Goal: Information Seeking & Learning: Learn about a topic

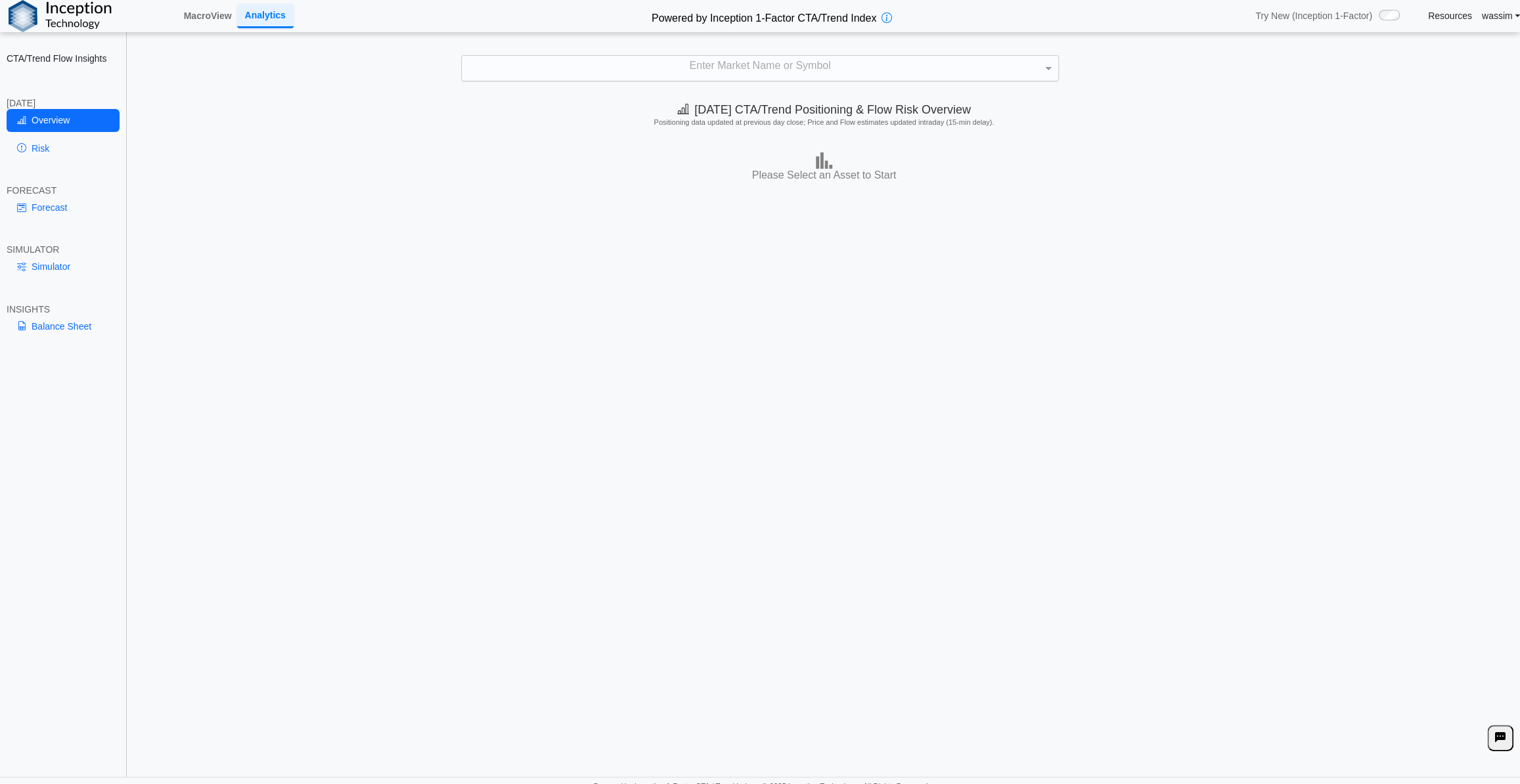
click at [724, 73] on div "Enter Market Name or Symbol" at bounding box center [760, 68] width 597 height 25
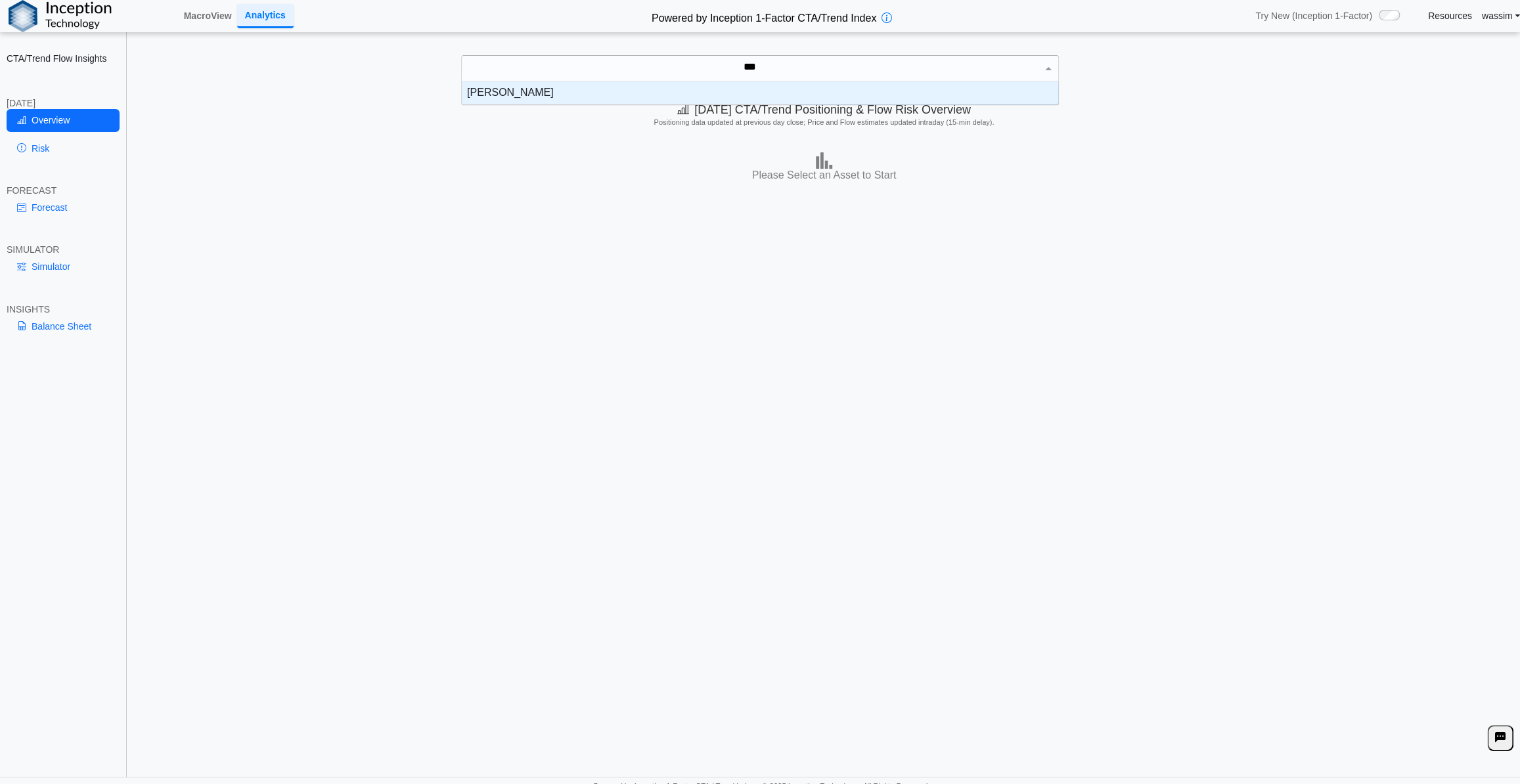
scroll to position [13, 588]
type input "*****"
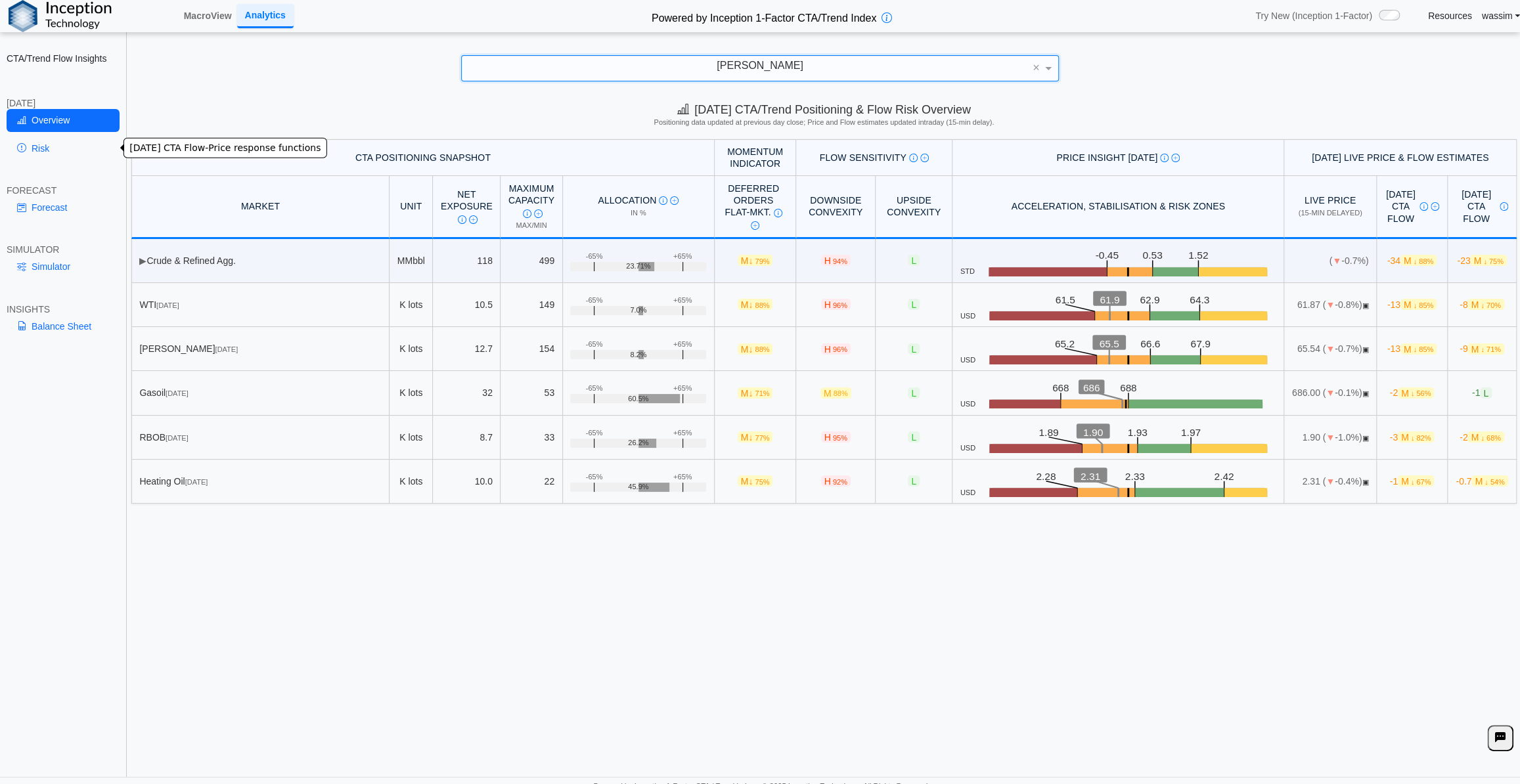
click at [52, 151] on link "Risk" at bounding box center [63, 148] width 113 height 22
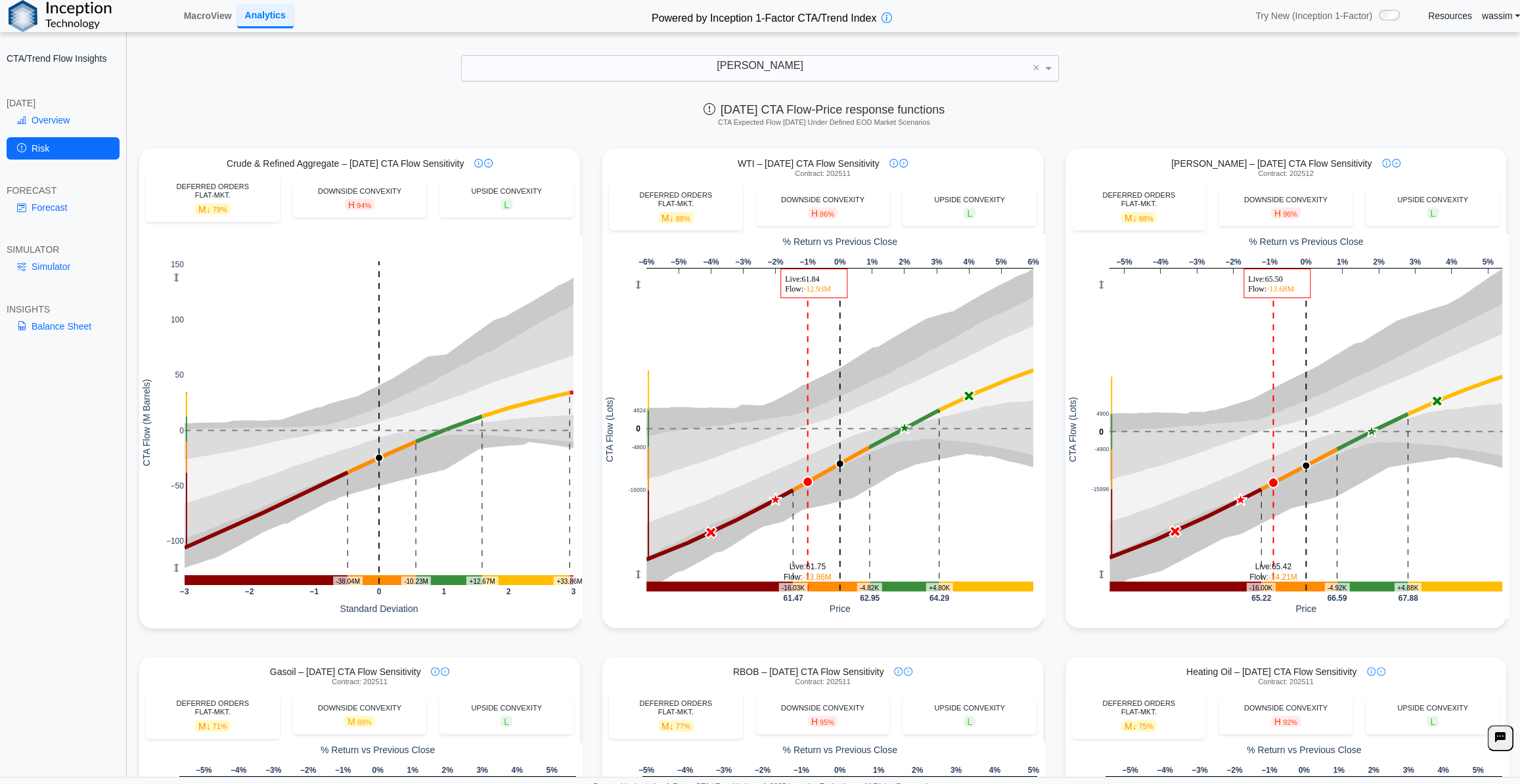
click at [556, 110] on div "[DATE] CTA Flow-Price response functions CTA Expected Flow [DATE] Under Defined…" at bounding box center [824, 117] width 1392 height 45
click at [65, 205] on link "Forecast" at bounding box center [63, 207] width 113 height 22
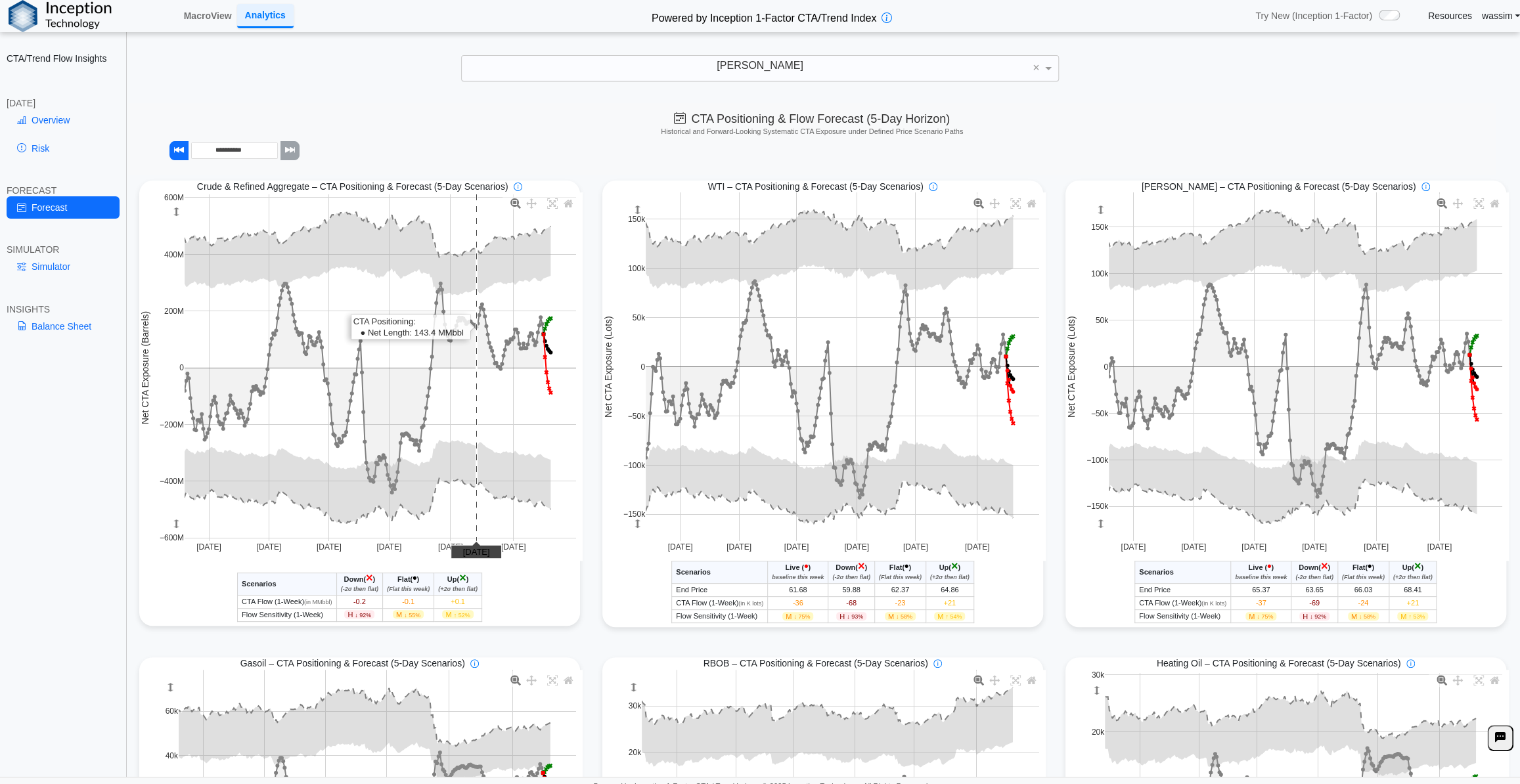
scroll to position [59, 0]
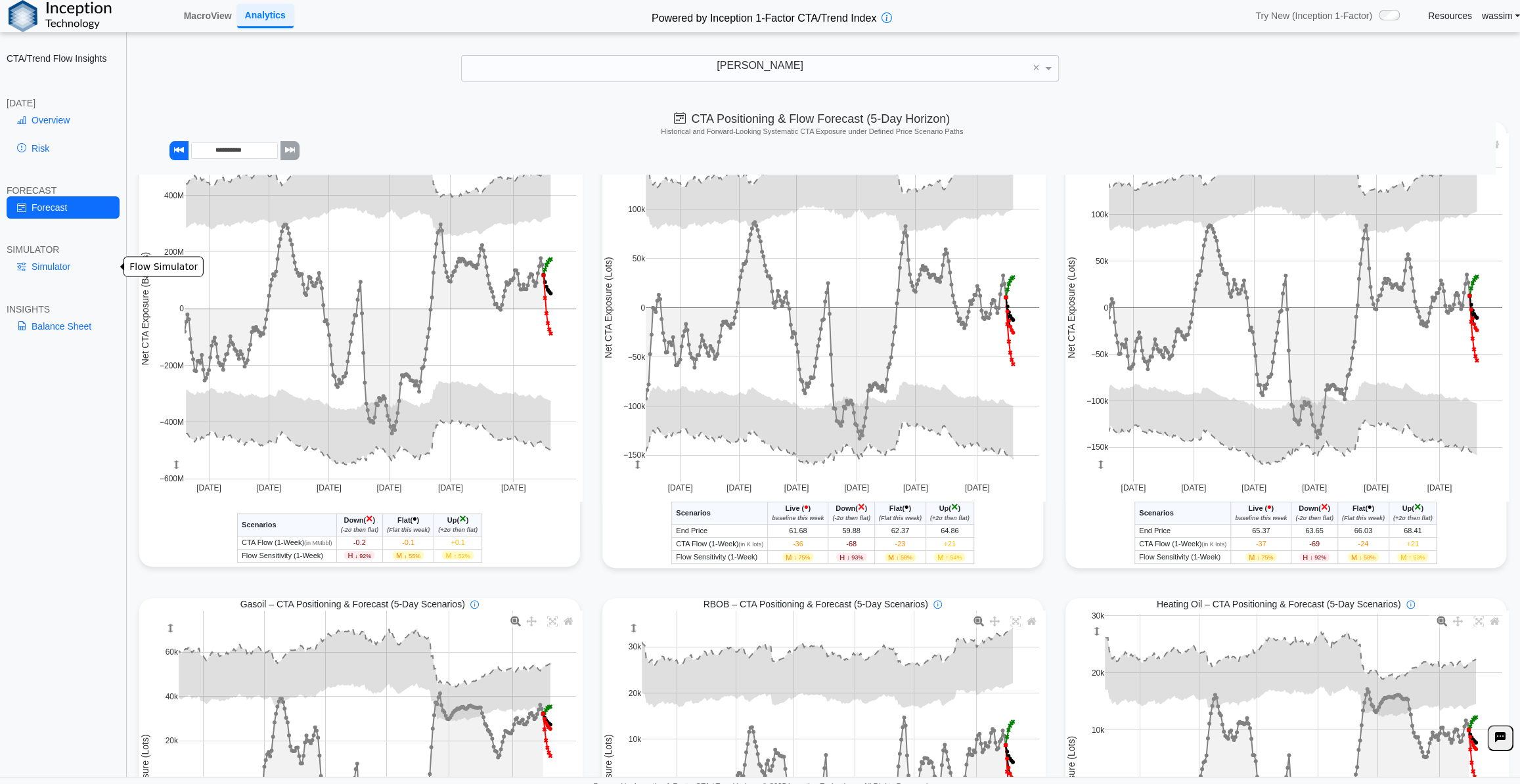
click at [52, 271] on link "Simulator" at bounding box center [63, 266] width 113 height 22
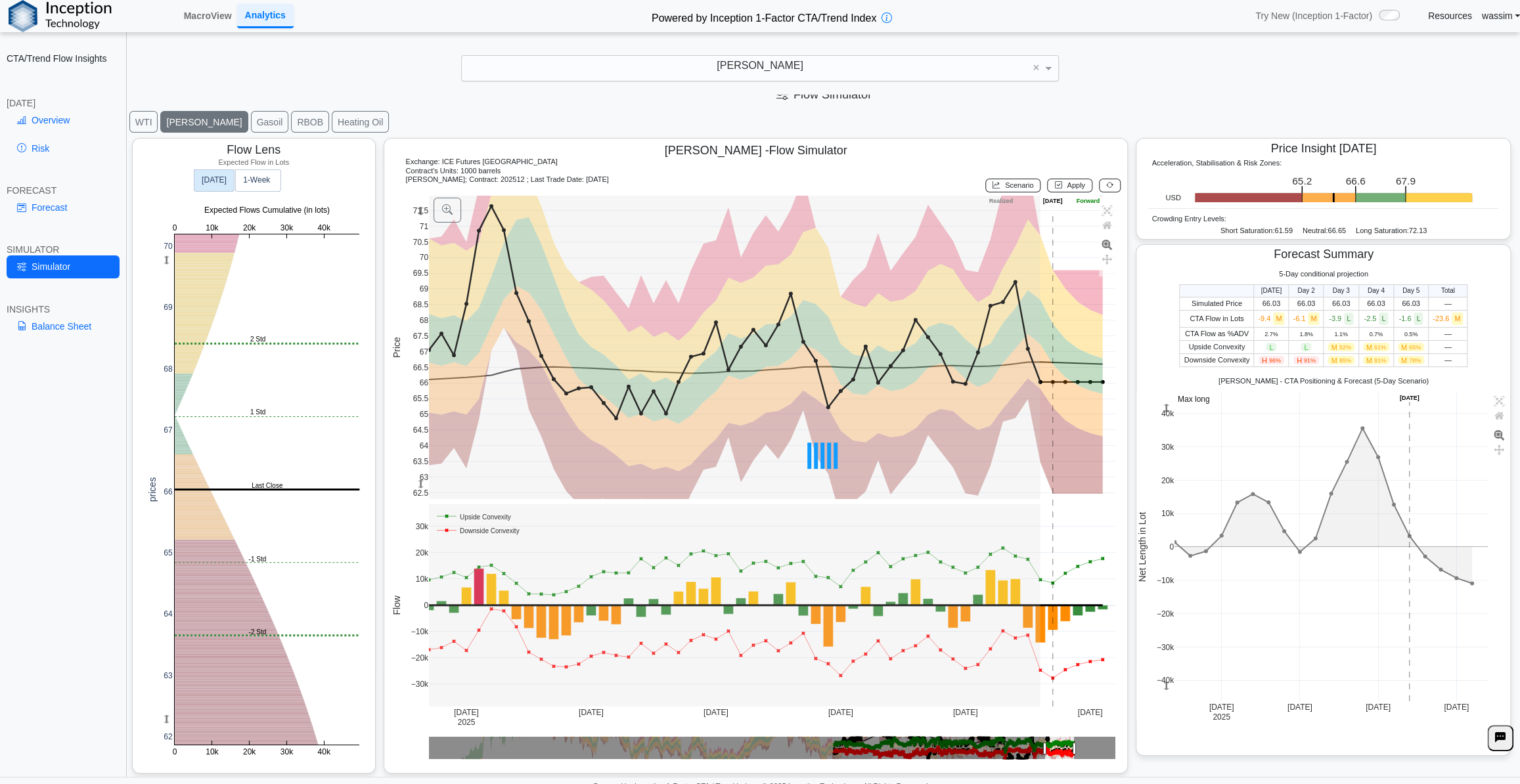
scroll to position [8, 0]
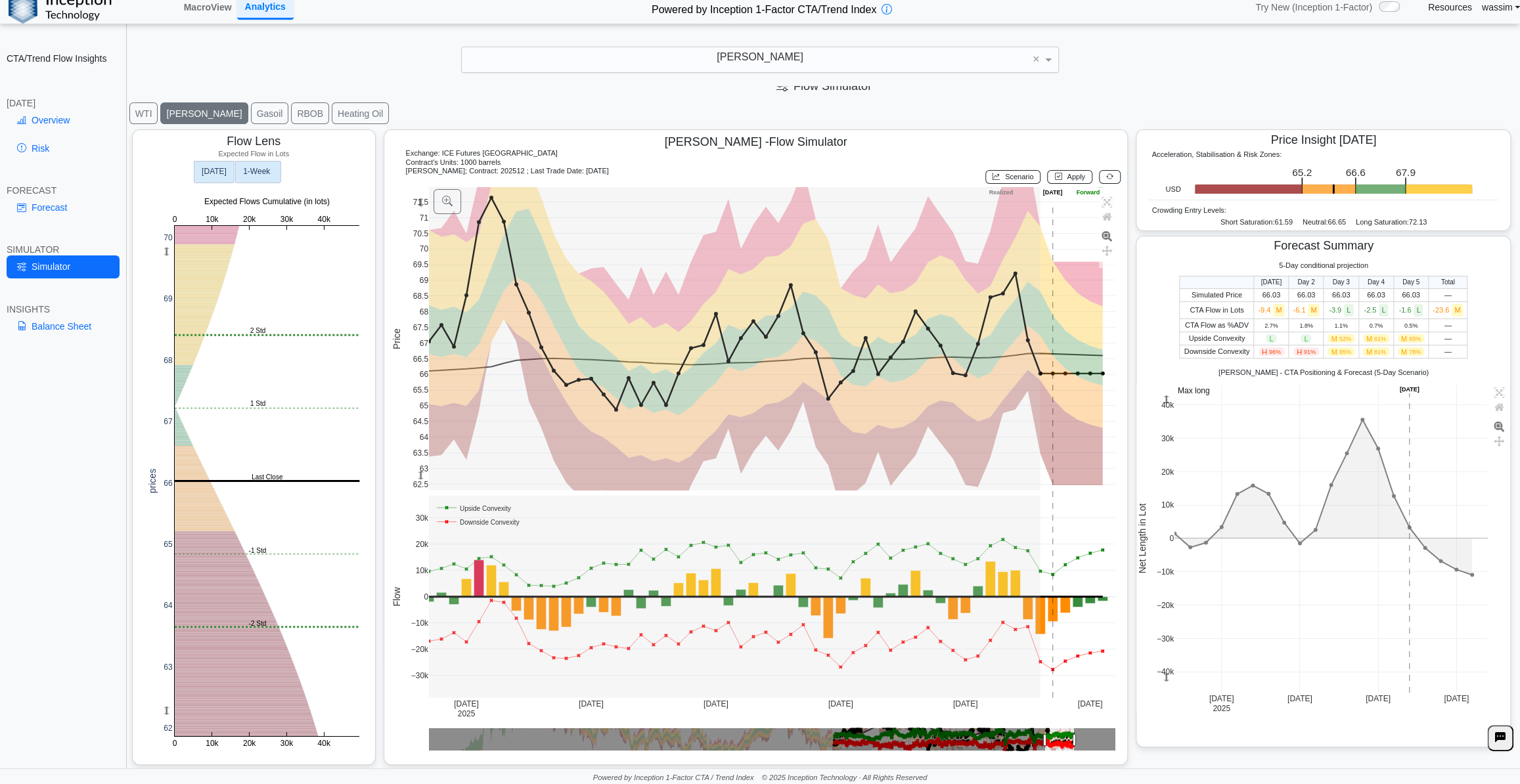
click at [274, 173] on rect at bounding box center [257, 172] width 45 height 21
click at [210, 171] on text "[DATE]" at bounding box center [214, 171] width 25 height 9
